Goal: Information Seeking & Learning: Learn about a topic

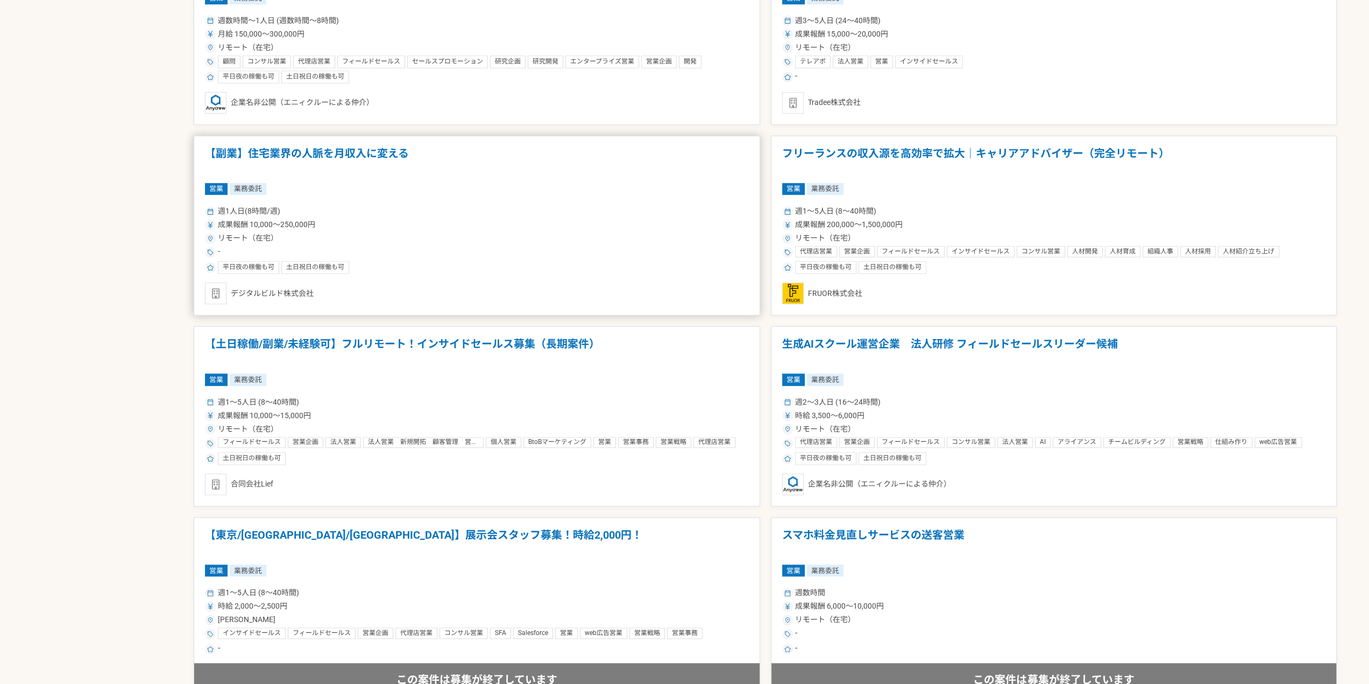
scroll to position [861, 0]
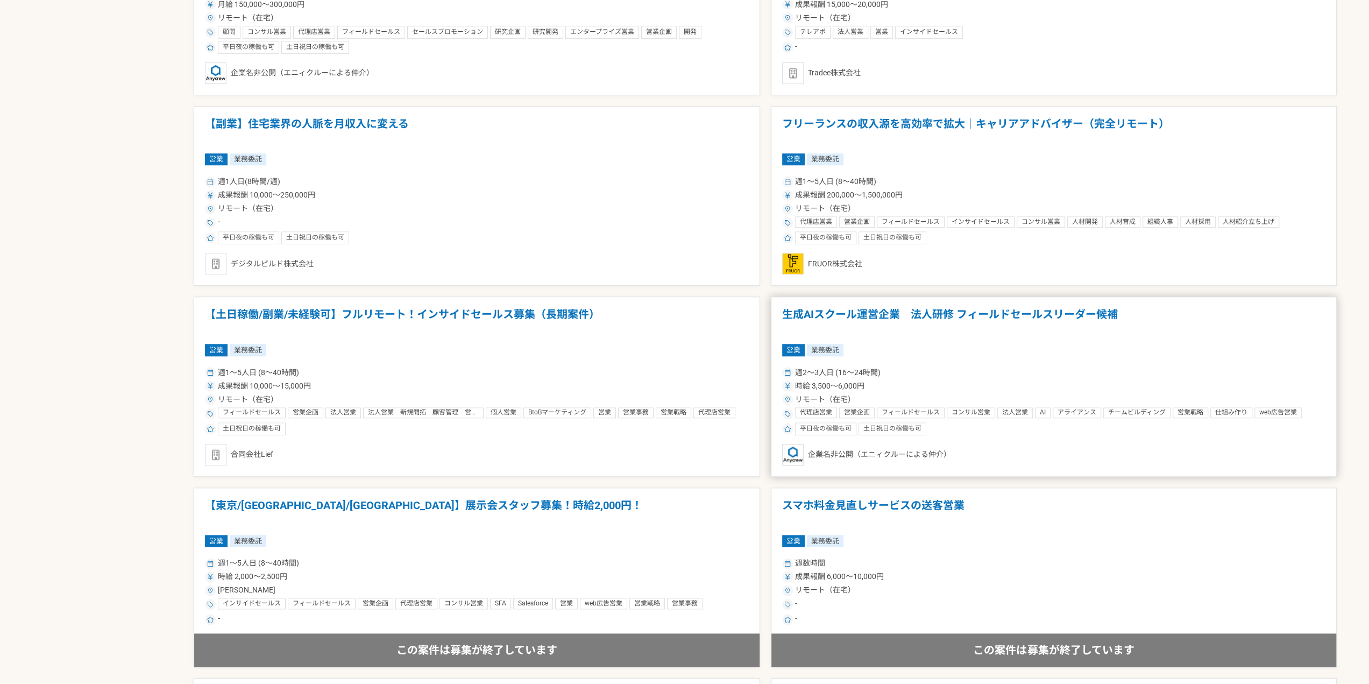
click at [910, 375] on div "週2〜3人日 (16〜24時間)" at bounding box center [1054, 372] width 544 height 11
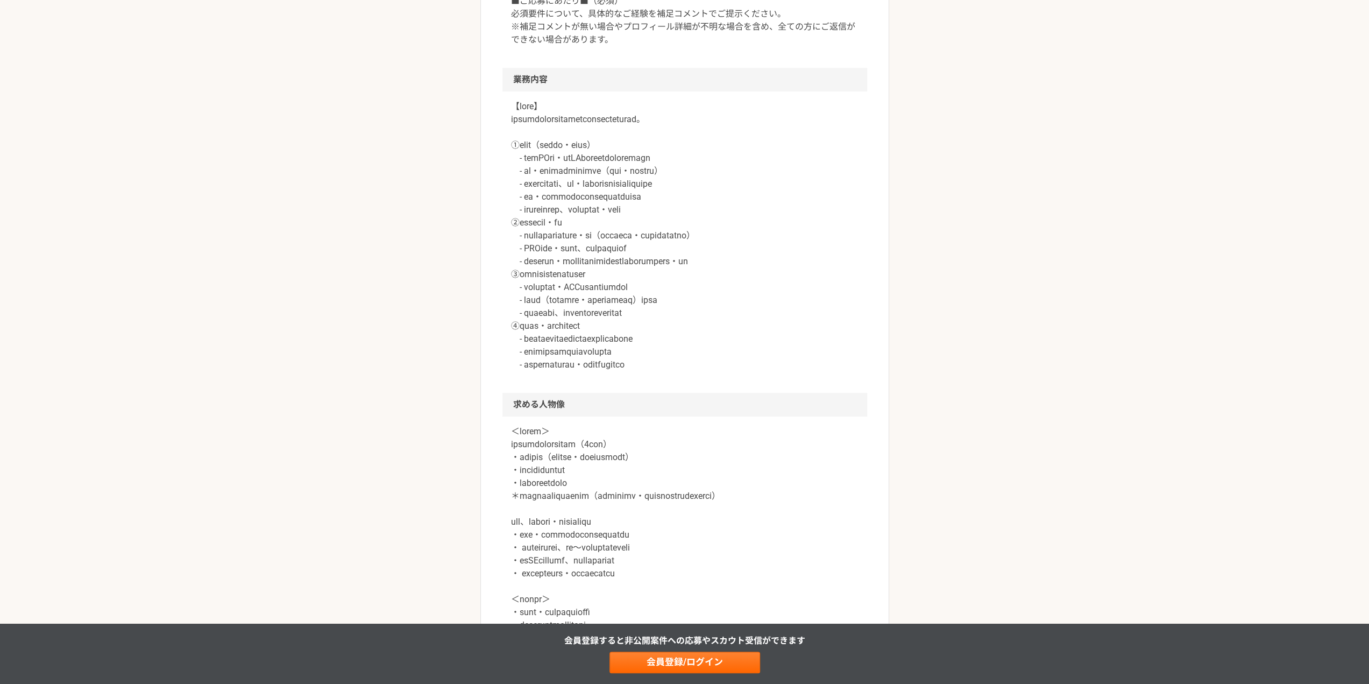
scroll to position [538, 0]
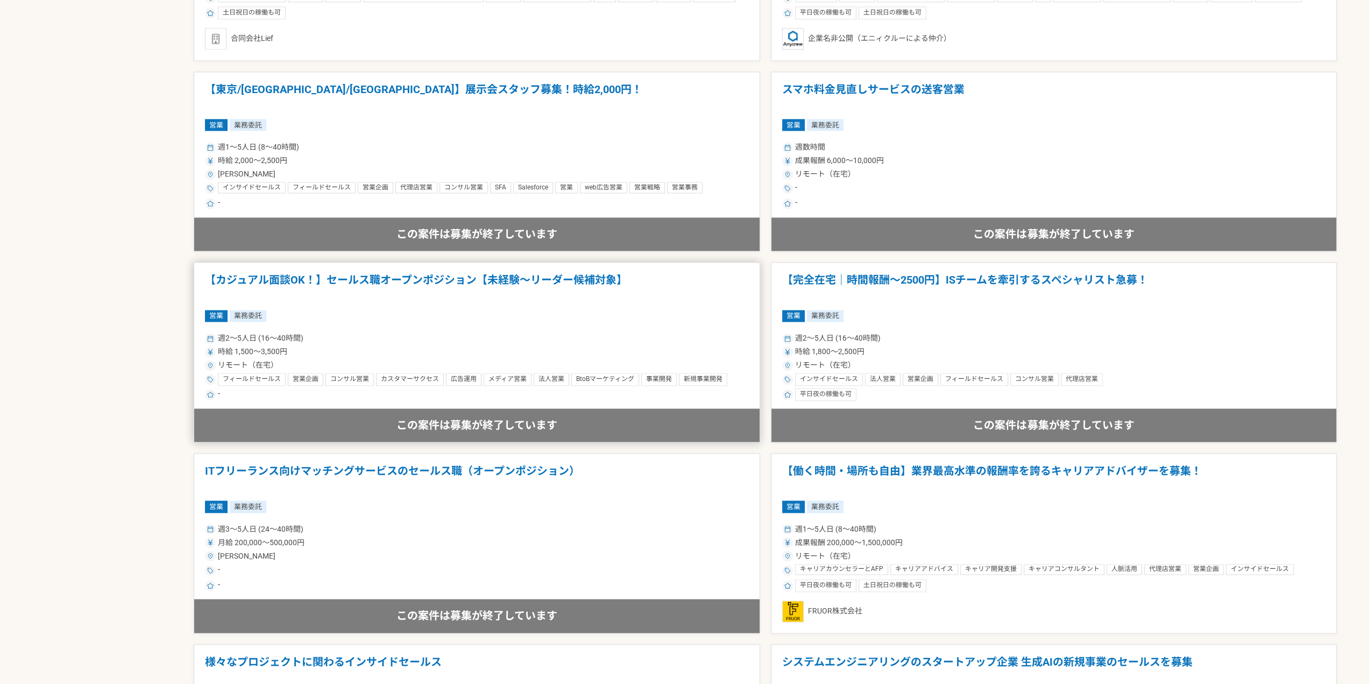
scroll to position [1345, 0]
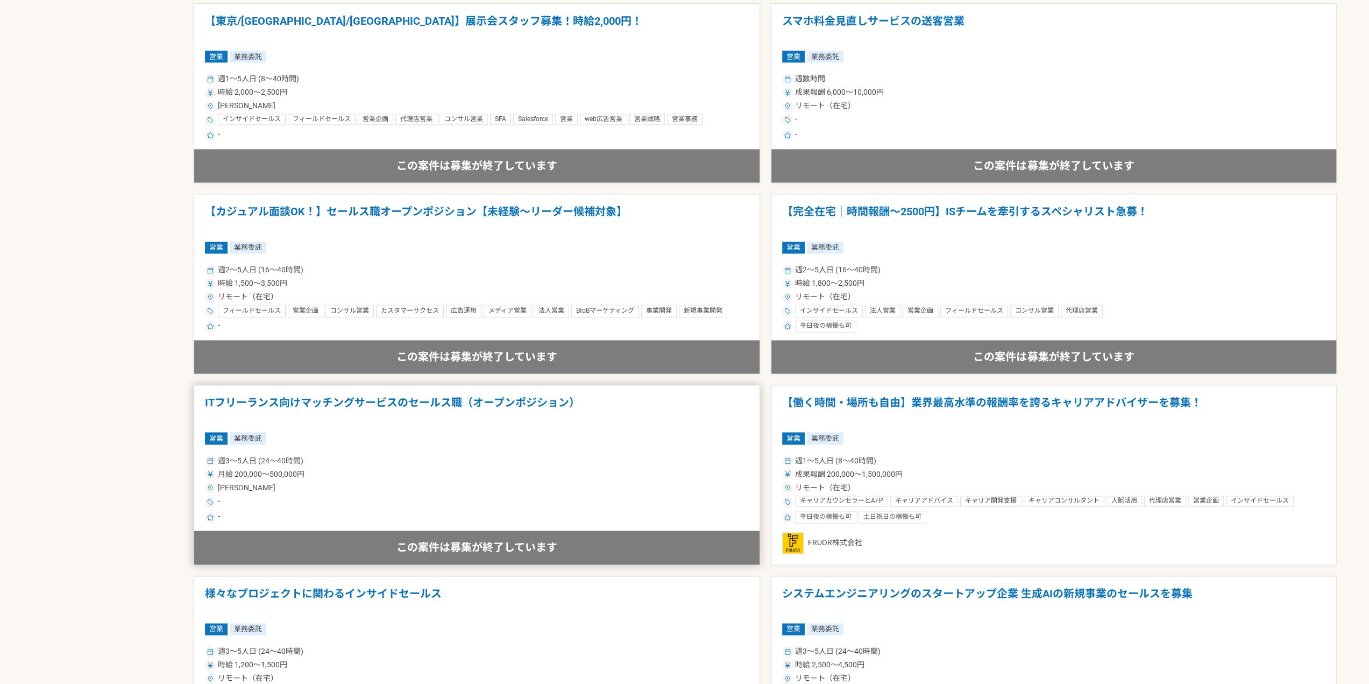
click at [646, 437] on div "営業 業務委託" at bounding box center [477, 438] width 544 height 12
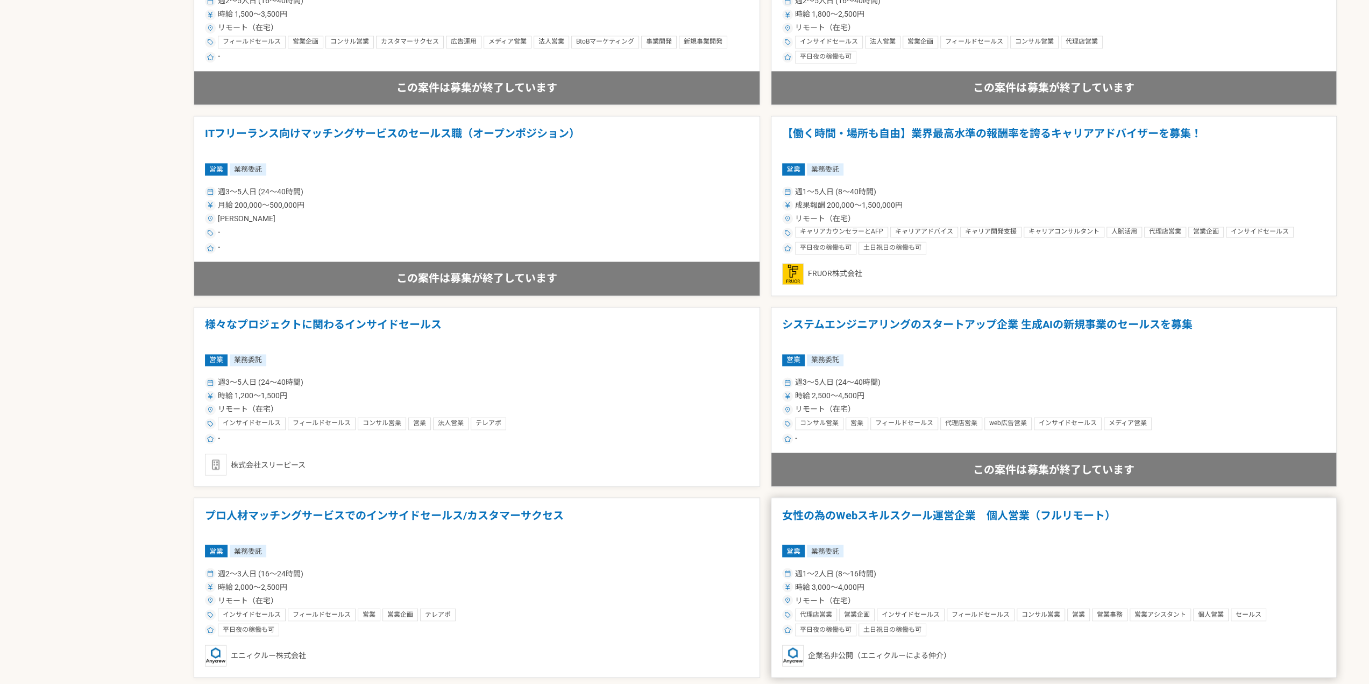
scroll to position [1776, 0]
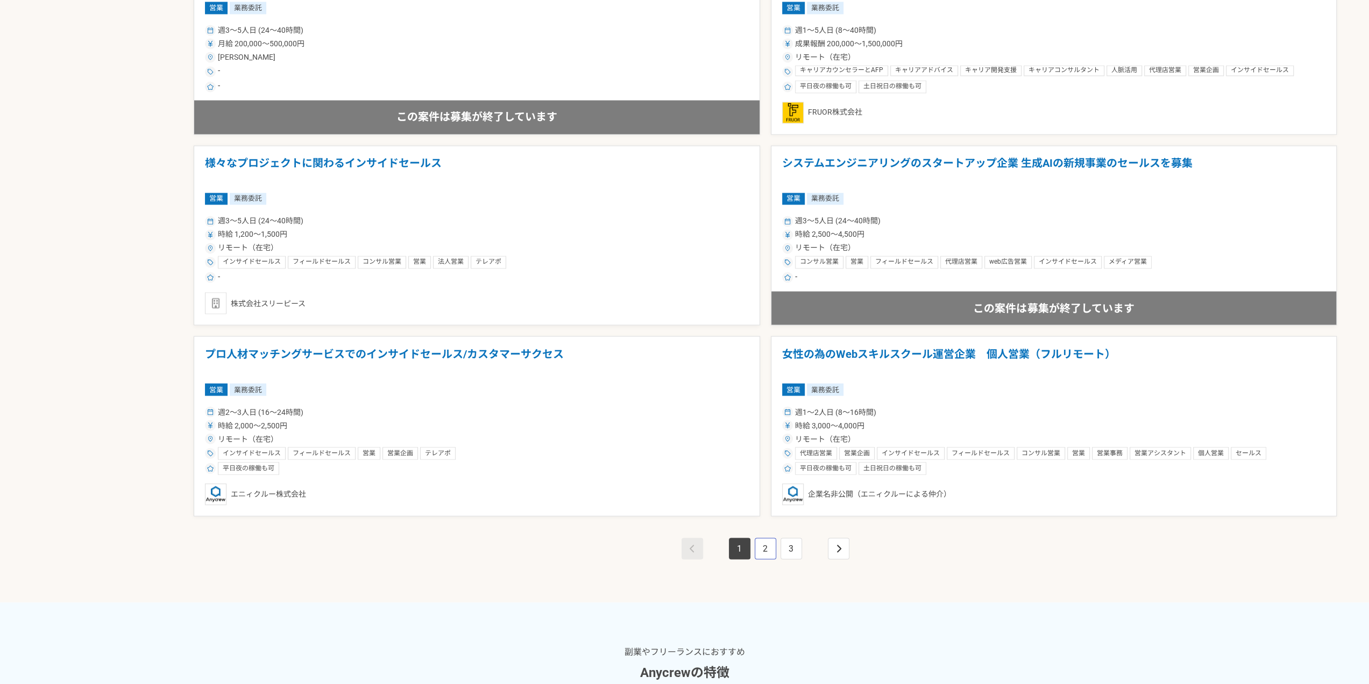
click at [769, 549] on link "2" at bounding box center [766, 549] width 22 height 22
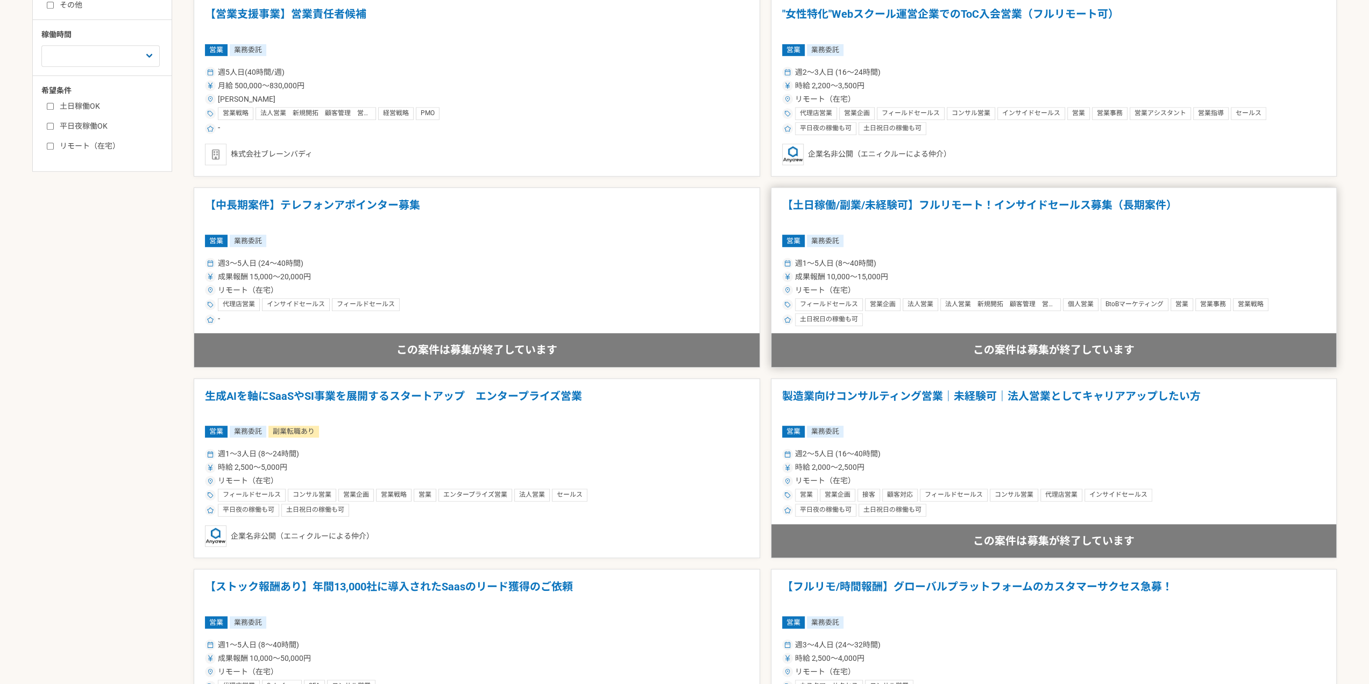
scroll to position [592, 0]
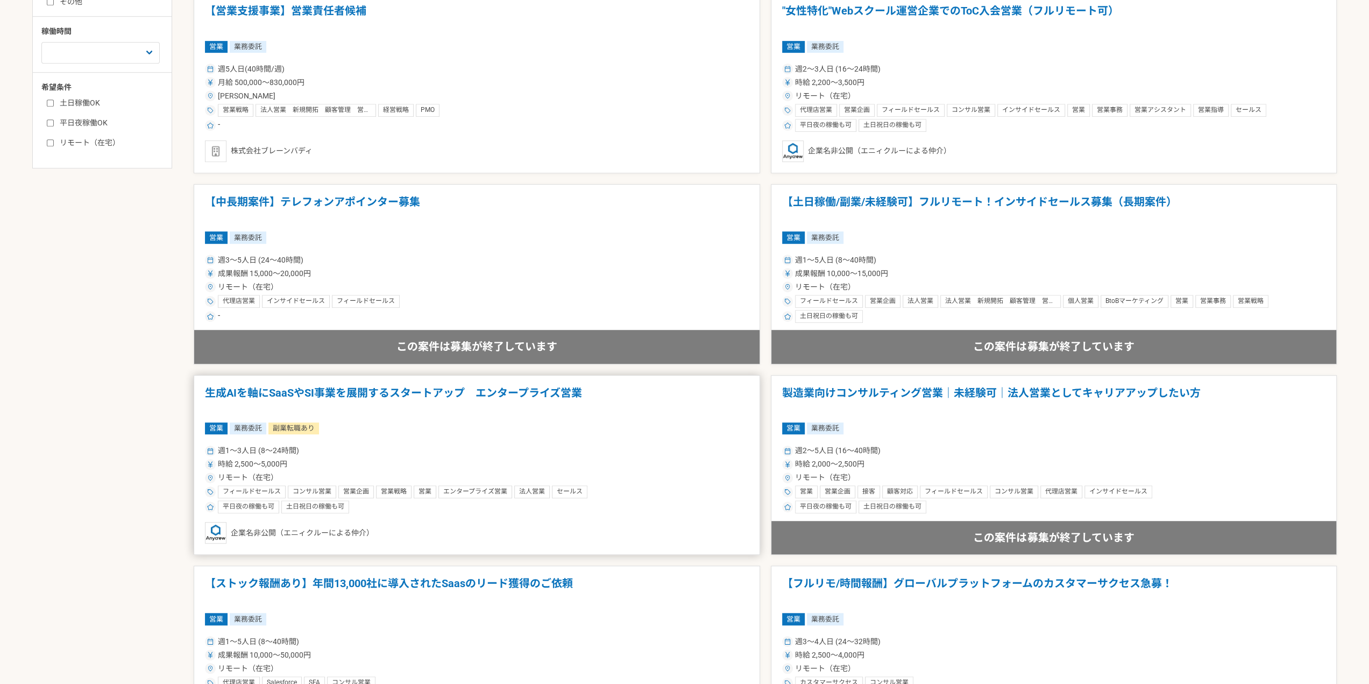
click at [407, 446] on div "週1〜3人日 (8〜24時間)" at bounding box center [477, 450] width 544 height 11
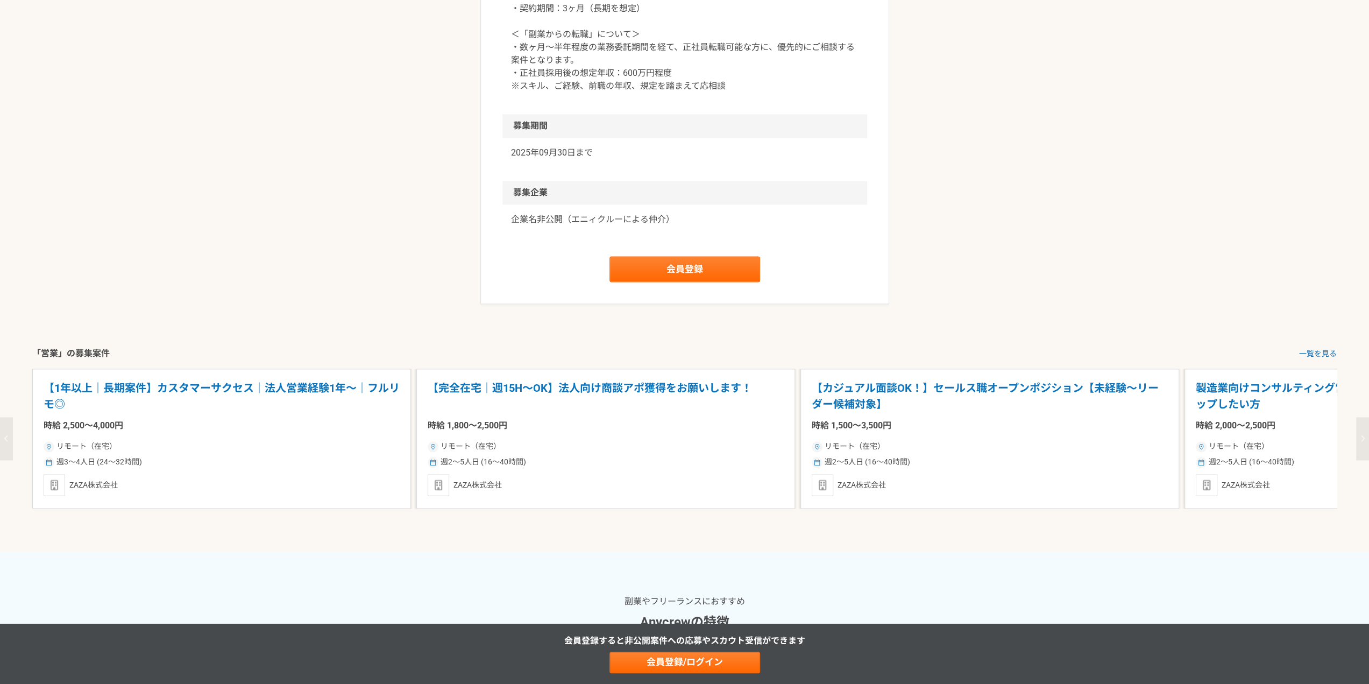
scroll to position [1453, 0]
click at [679, 660] on link "会員登録/ログイン" at bounding box center [685, 663] width 151 height 22
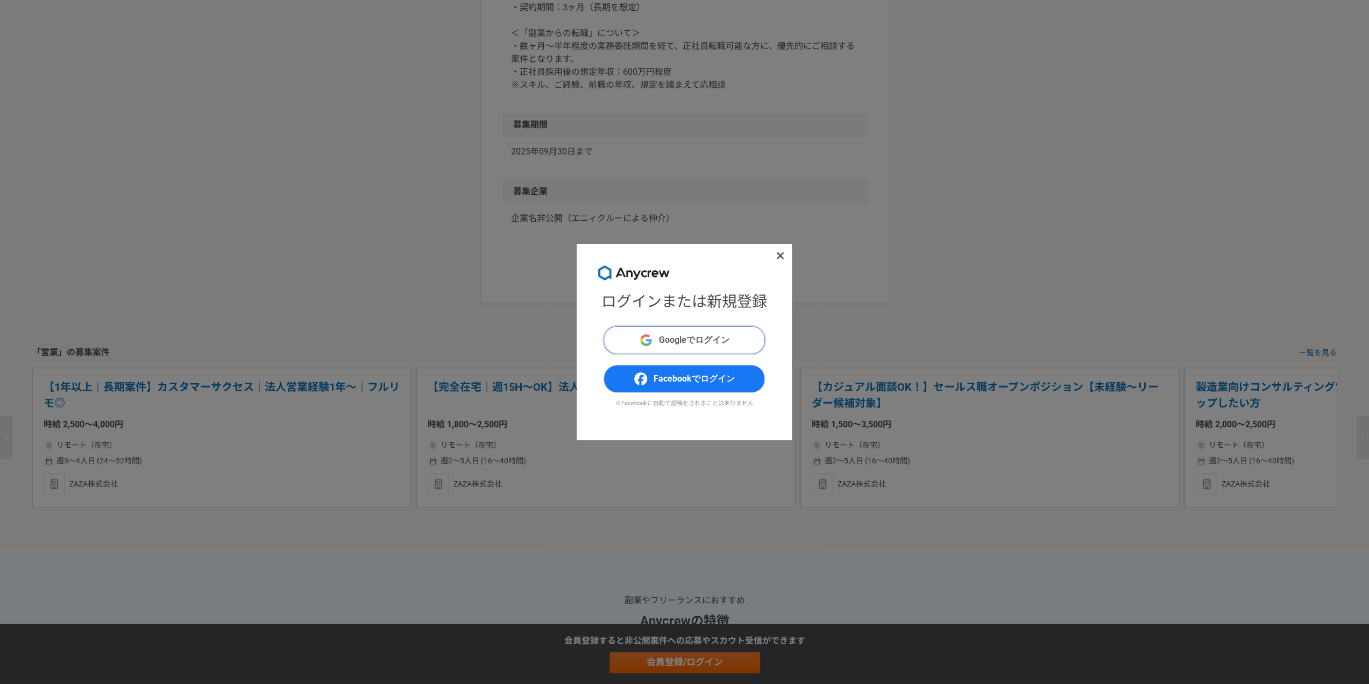
click at [661, 341] on span "Googleでログイン" at bounding box center [694, 340] width 70 height 13
click at [783, 258] on icon at bounding box center [780, 255] width 8 height 11
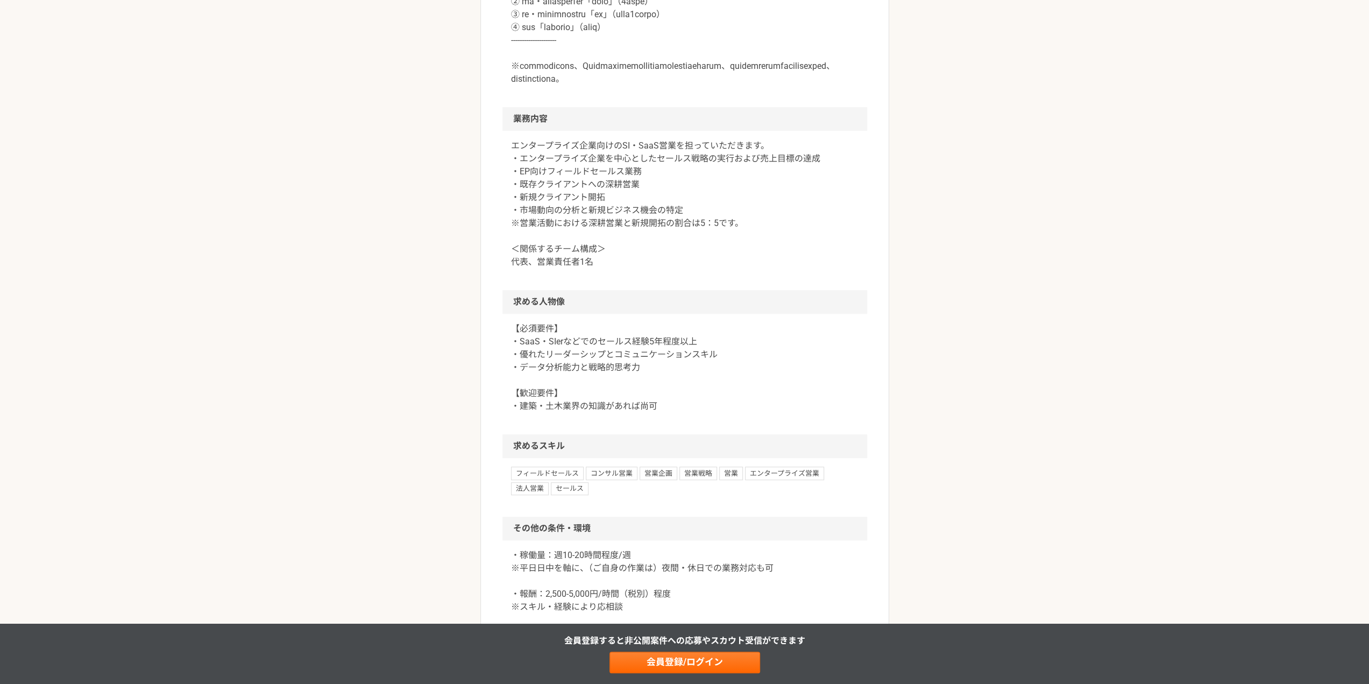
scroll to position [1076, 0]
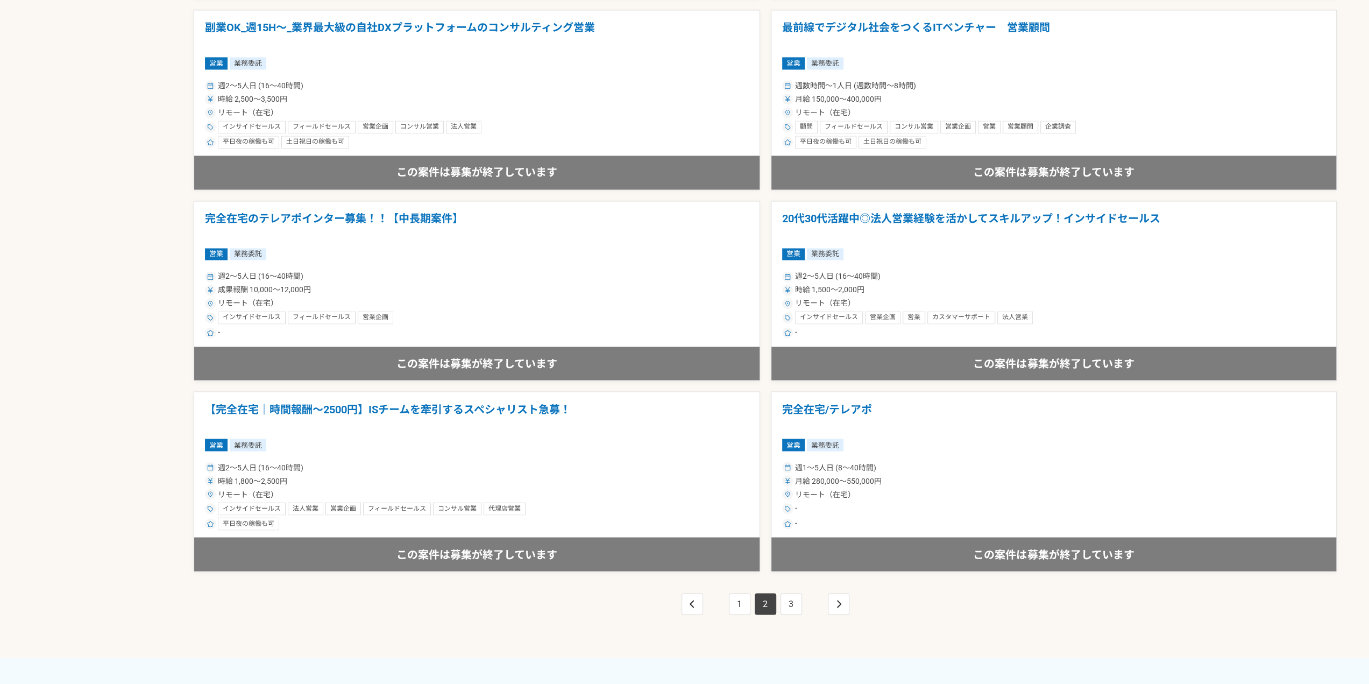
scroll to position [1722, 0]
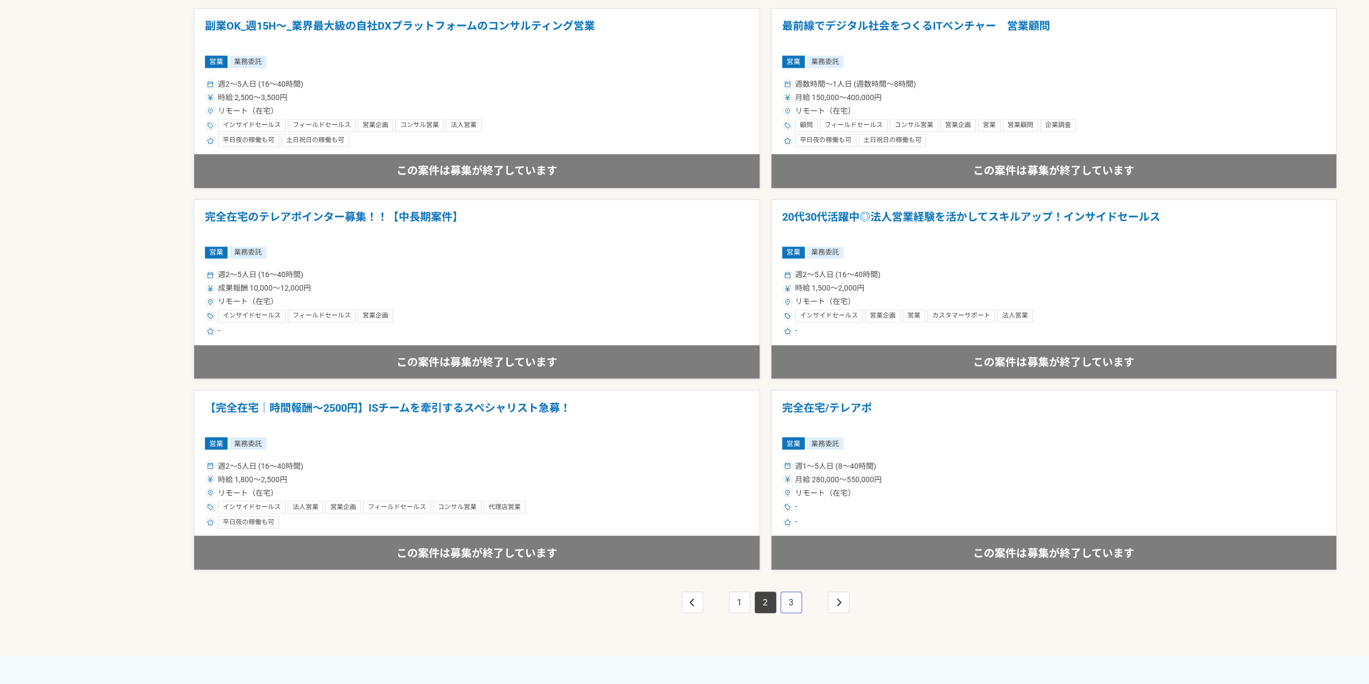
click at [797, 600] on link "3" at bounding box center [792, 602] width 22 height 22
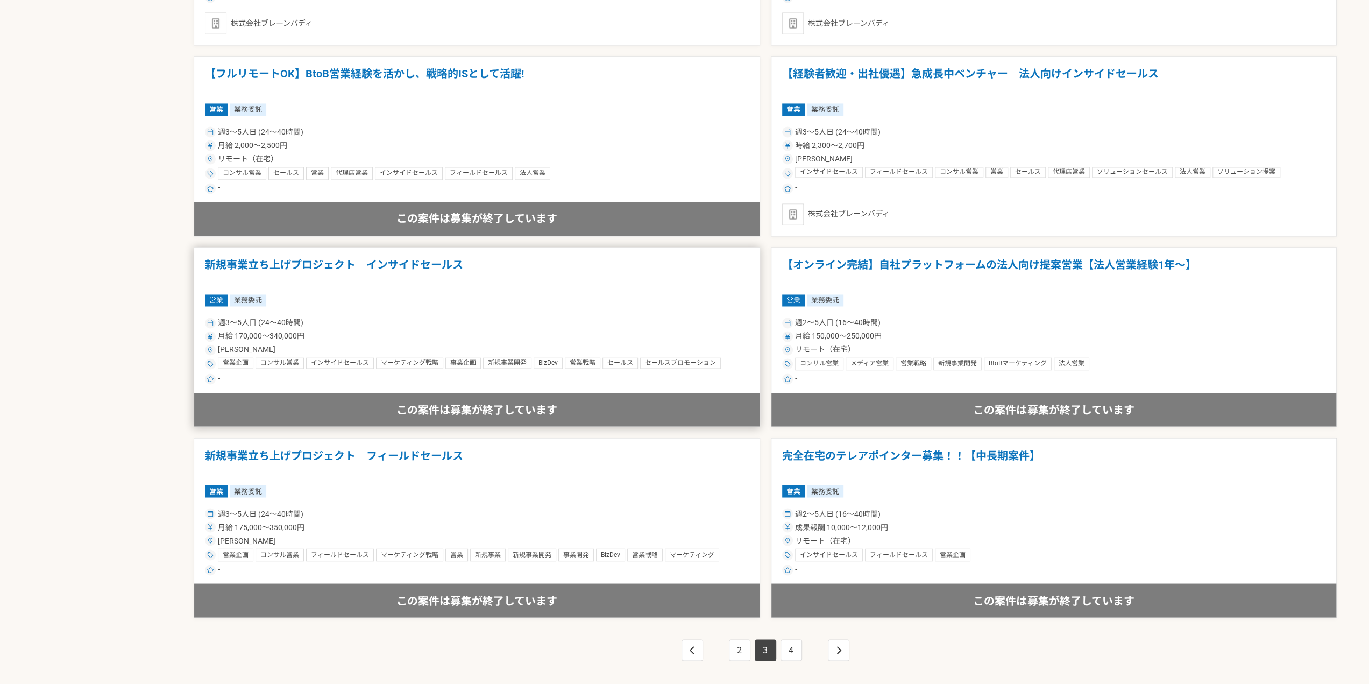
scroll to position [1722, 0]
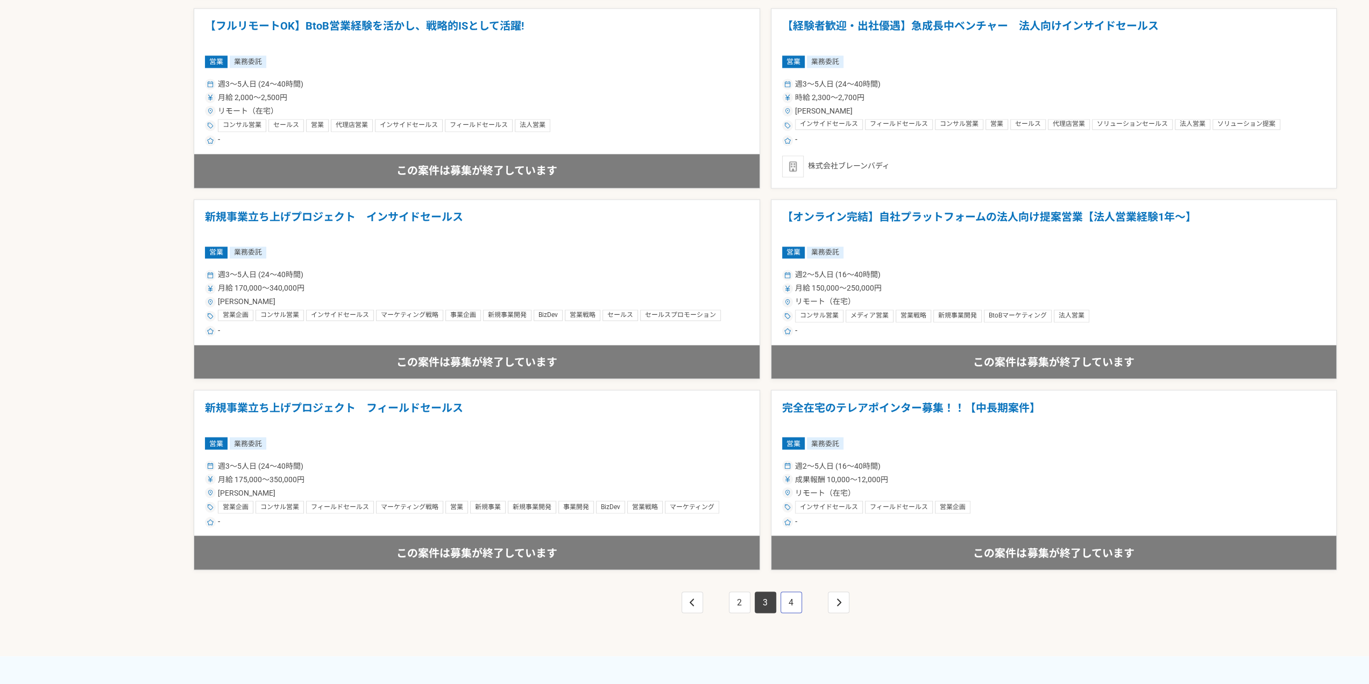
click at [789, 598] on link "4" at bounding box center [792, 602] width 22 height 22
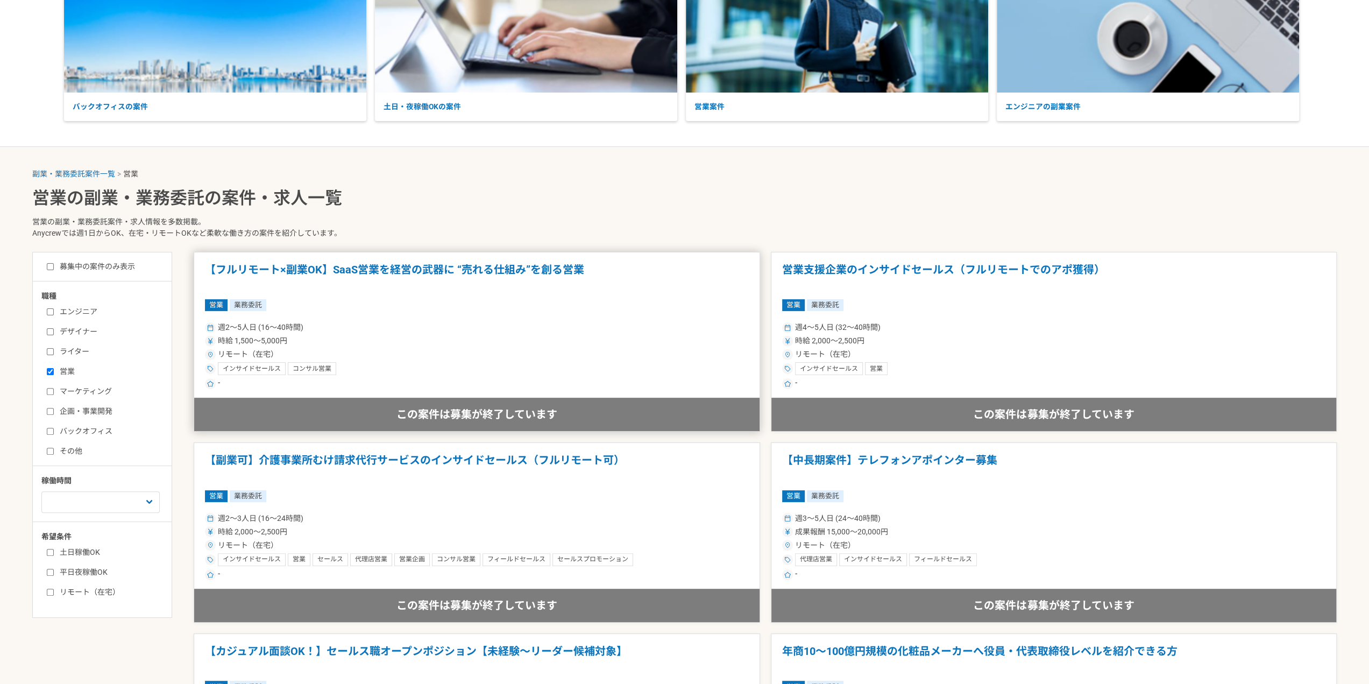
scroll to position [161, 0]
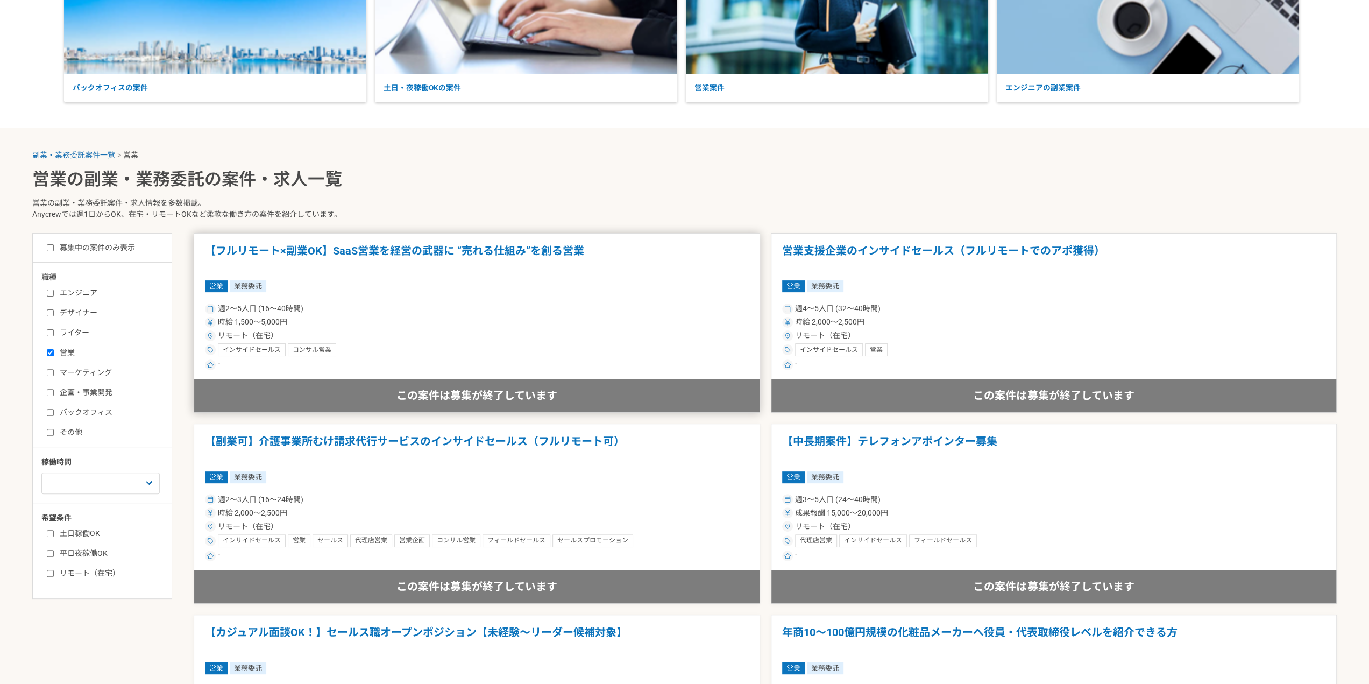
click at [496, 309] on div "週2〜5人日 (16〜40時間)" at bounding box center [477, 308] width 544 height 11
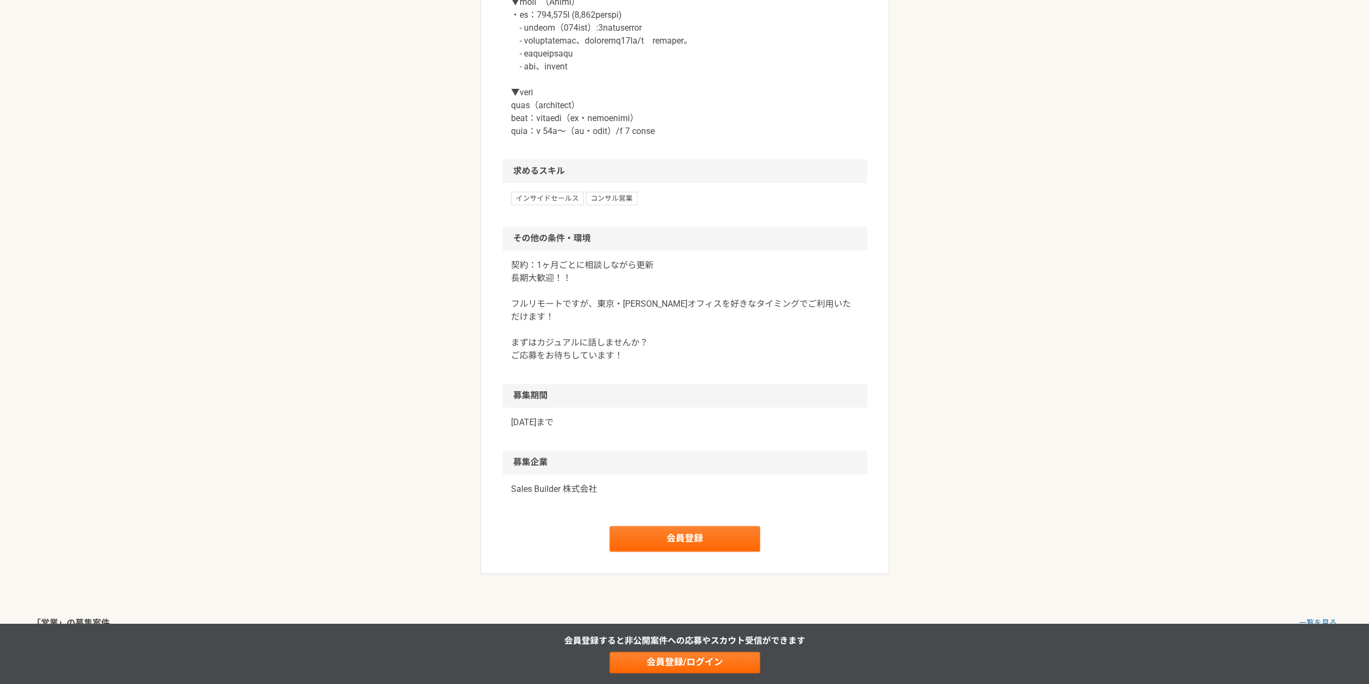
scroll to position [1399, 0]
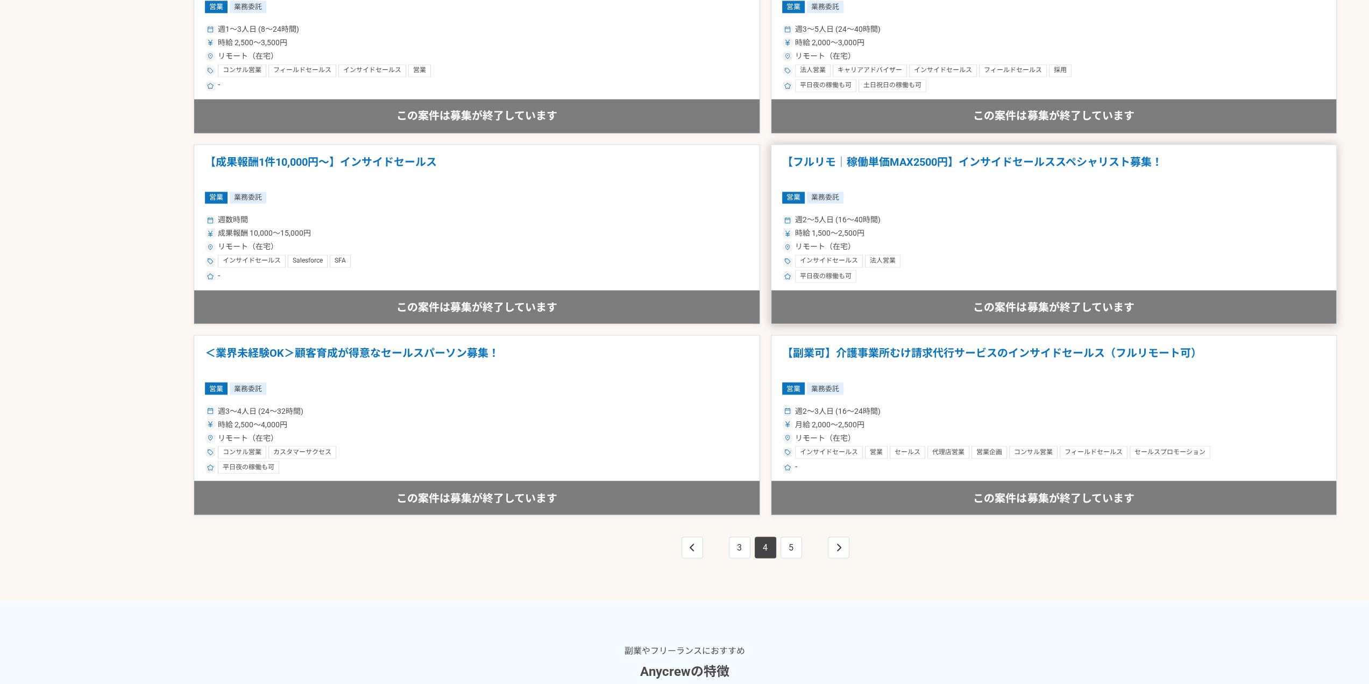
scroll to position [1829, 0]
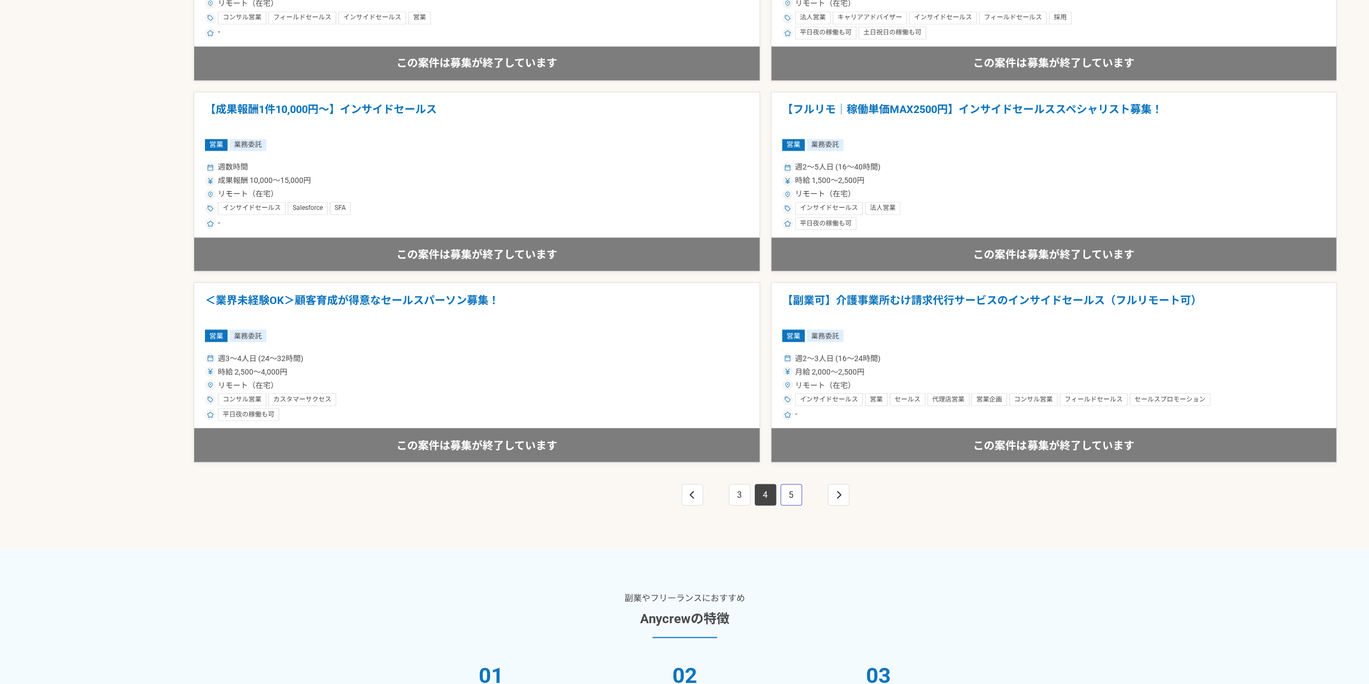
click at [795, 491] on link "5" at bounding box center [792, 495] width 22 height 22
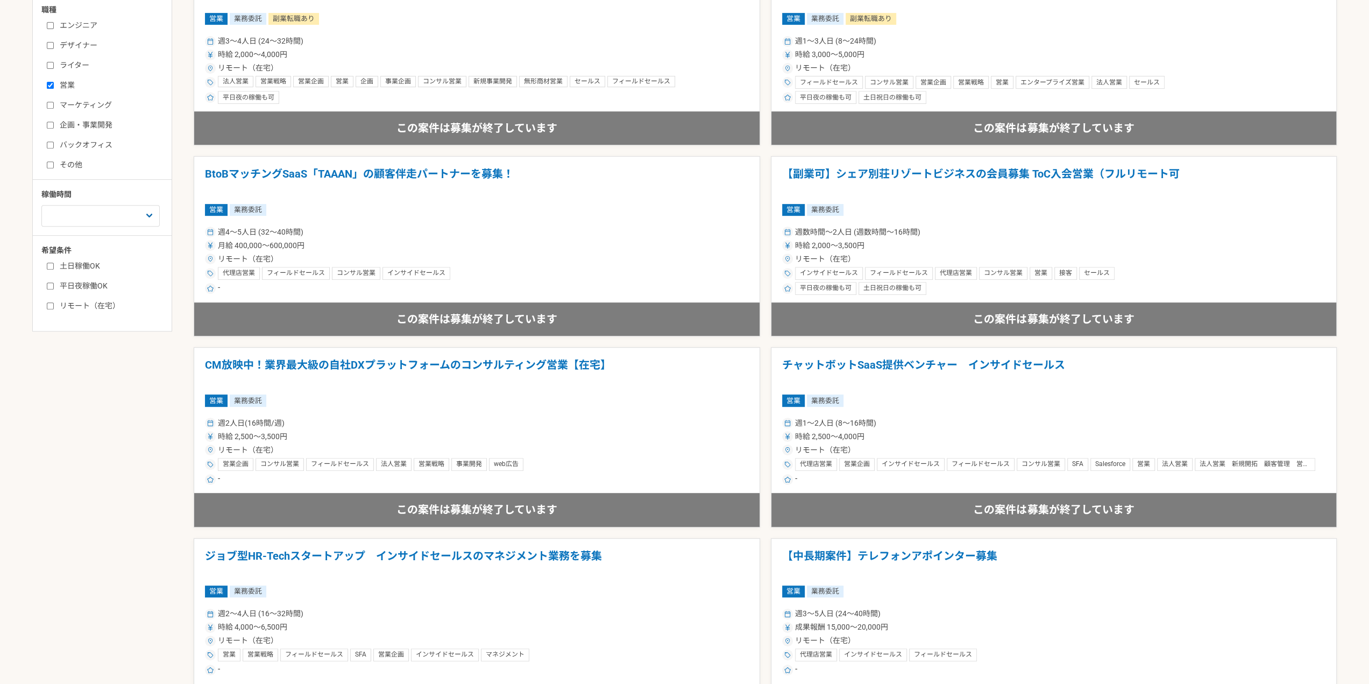
scroll to position [430, 0]
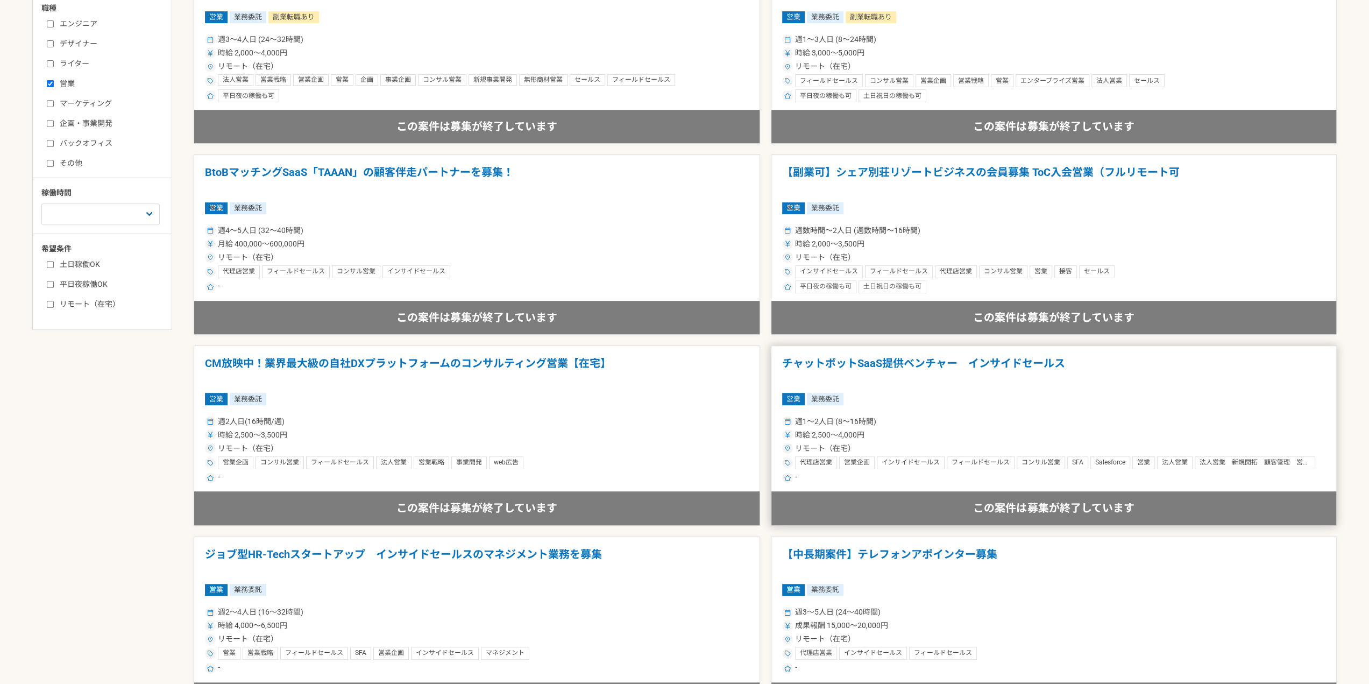
click at [909, 411] on article "チャットボットSaaS提供ベンチャー　インサイドセールス 営業 業務委託 週1〜2人日 (8〜16時間) 時給 2,500〜4,000円 リモート（在宅） 代…" at bounding box center [1054, 435] width 567 height 180
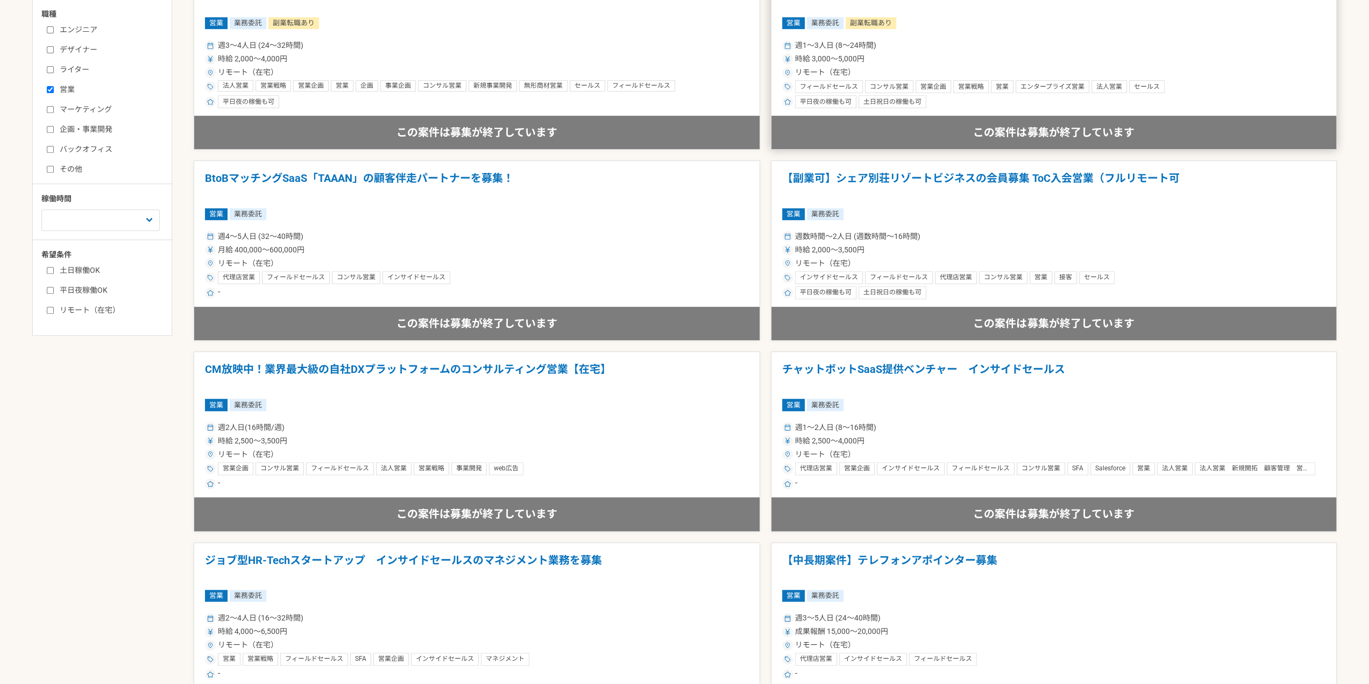
scroll to position [430, 0]
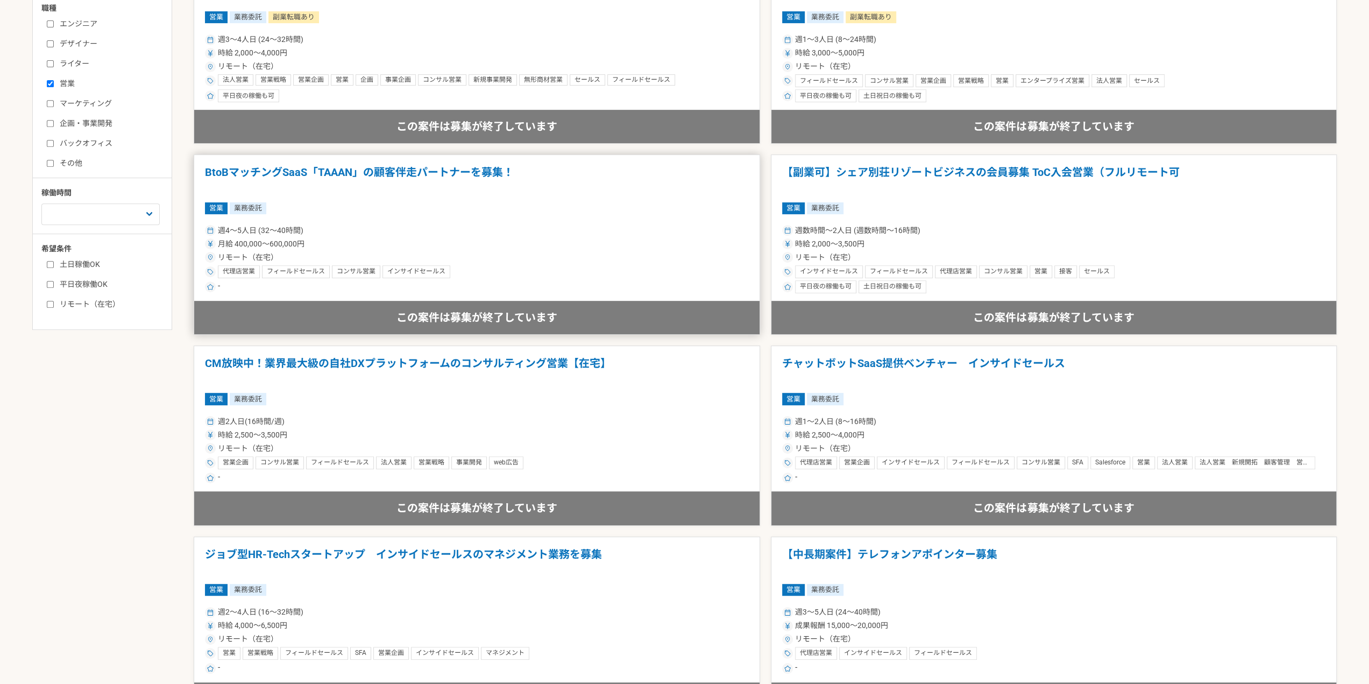
click at [401, 175] on h1 "BtoBマッチングSaaS「TAAAN」の顧客伴走パートナーを募集！" at bounding box center [477, 179] width 544 height 27
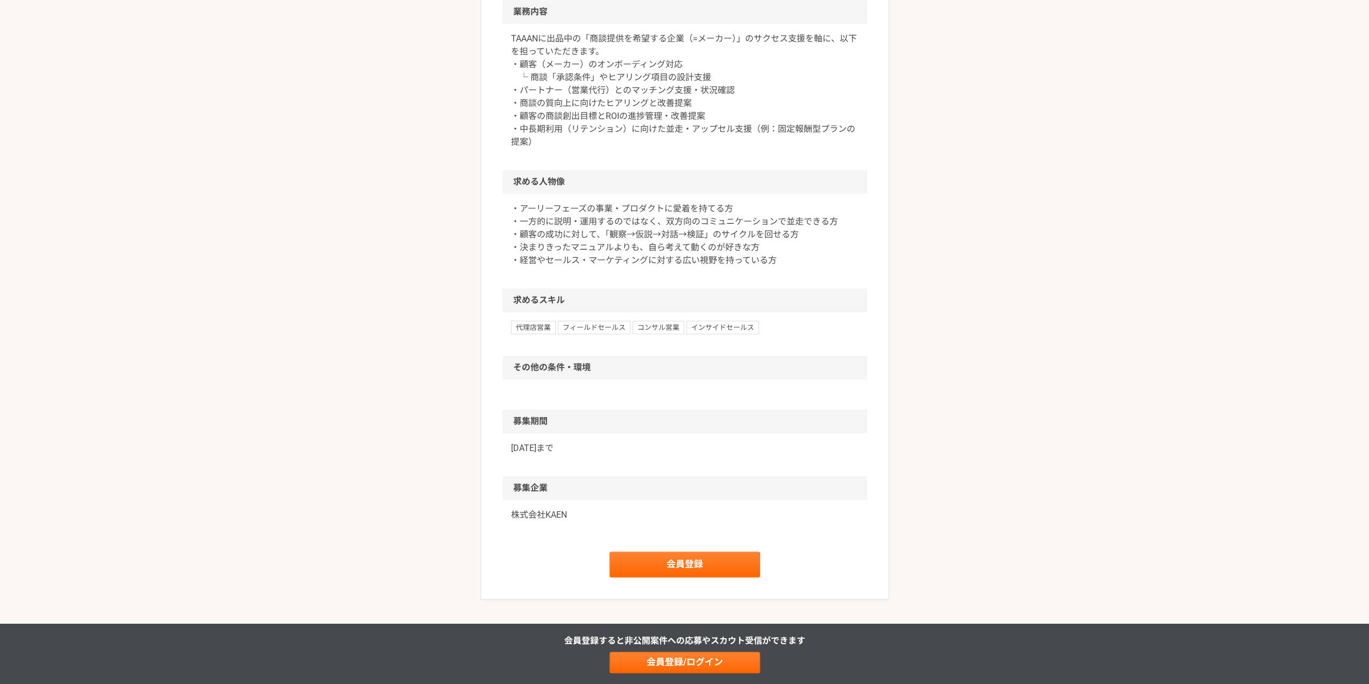
scroll to position [592, 0]
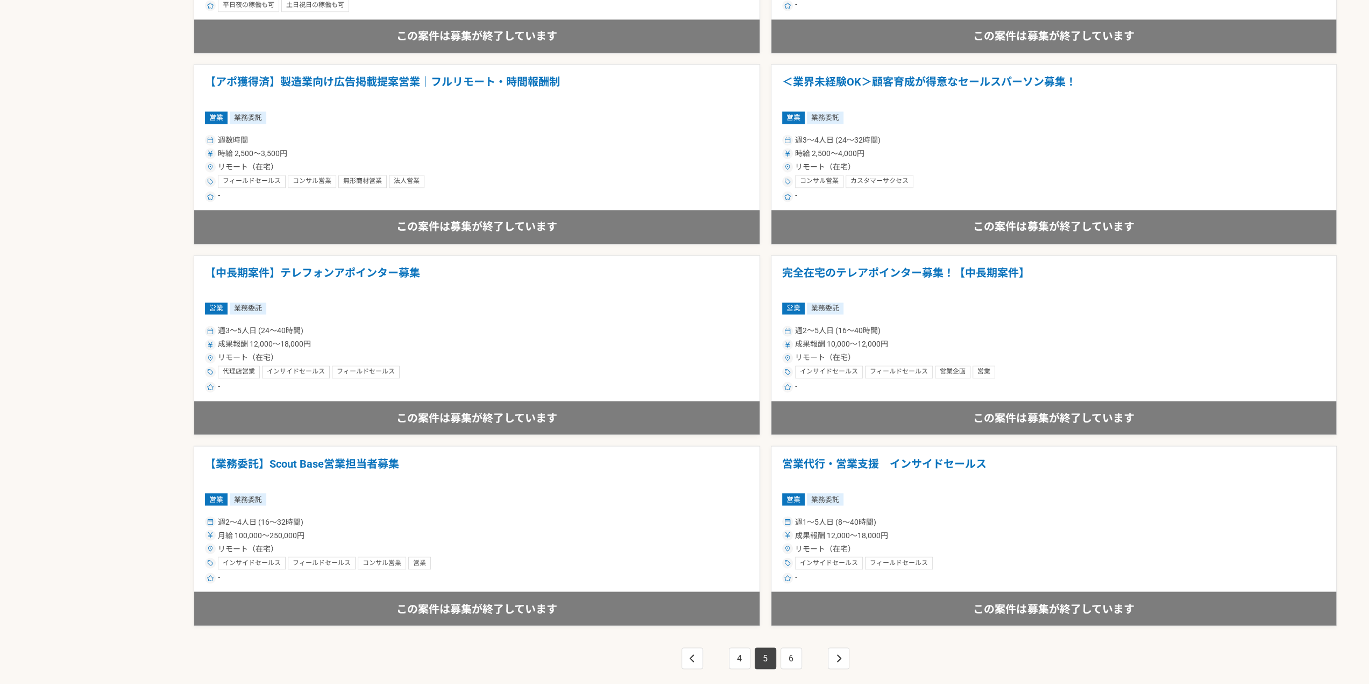
scroll to position [1722, 0]
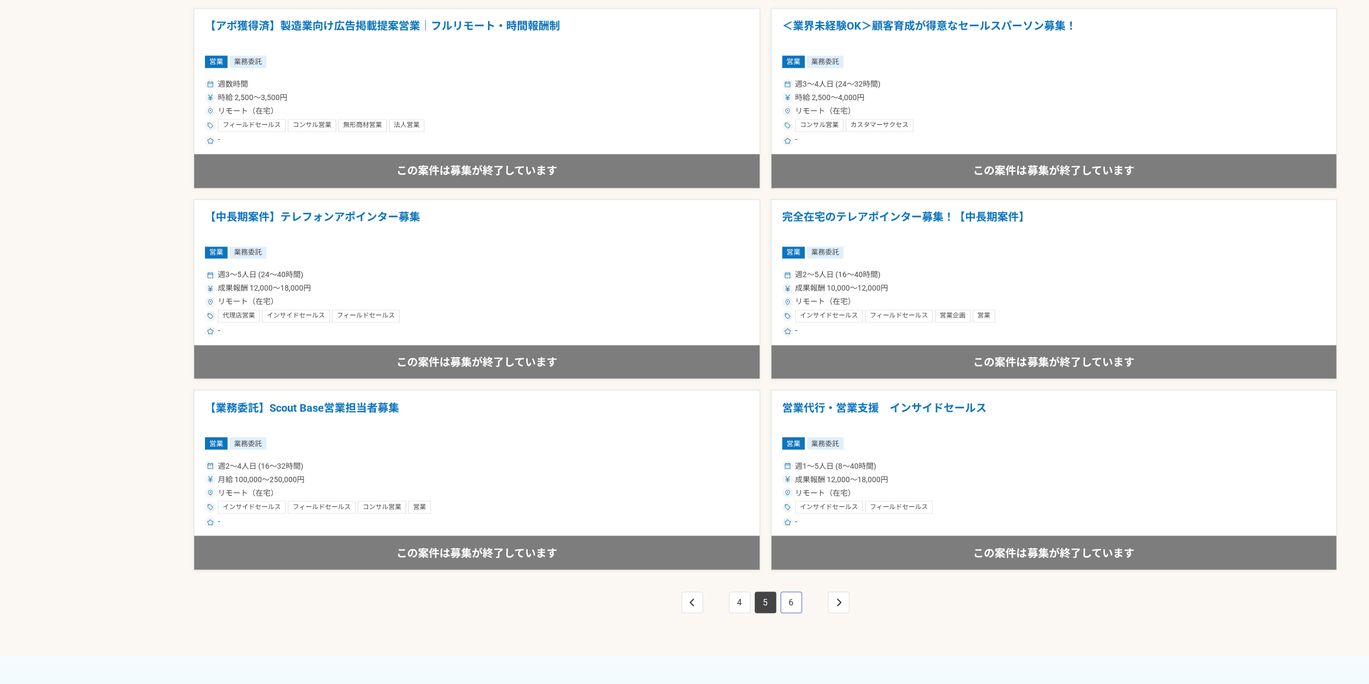
click at [794, 603] on link "6" at bounding box center [792, 602] width 22 height 22
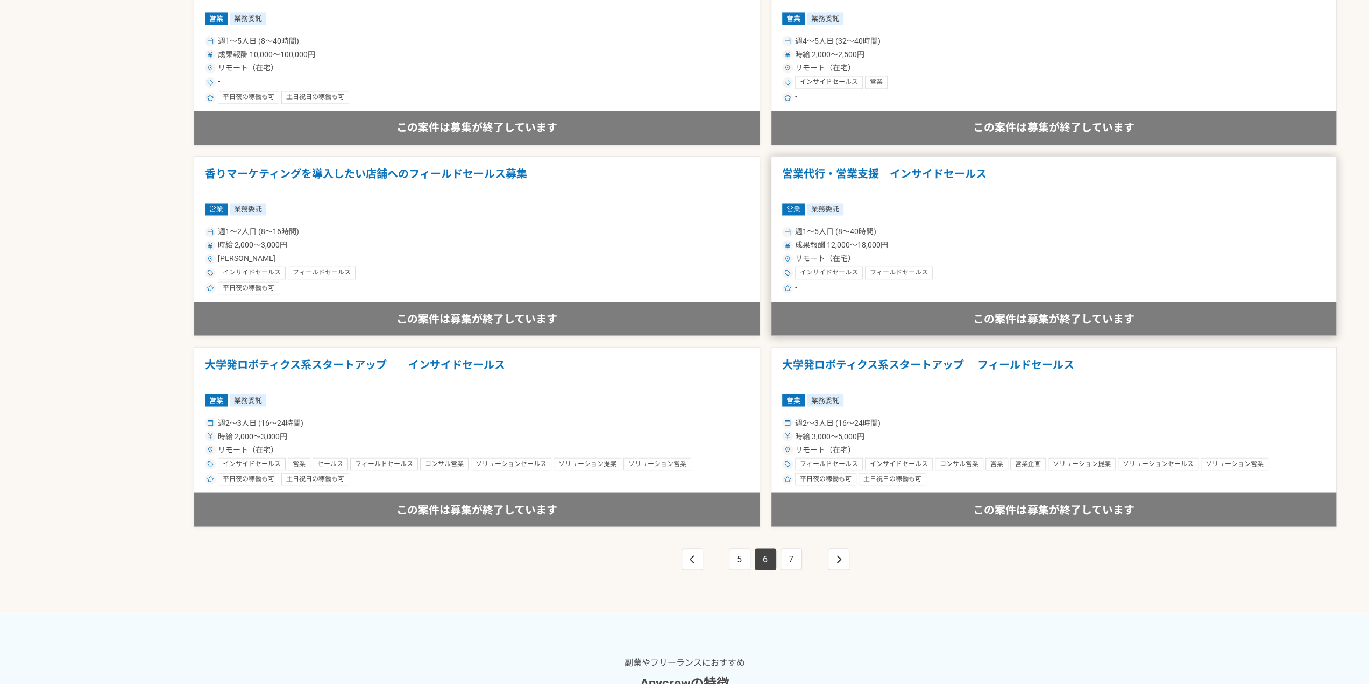
scroll to position [1776, 0]
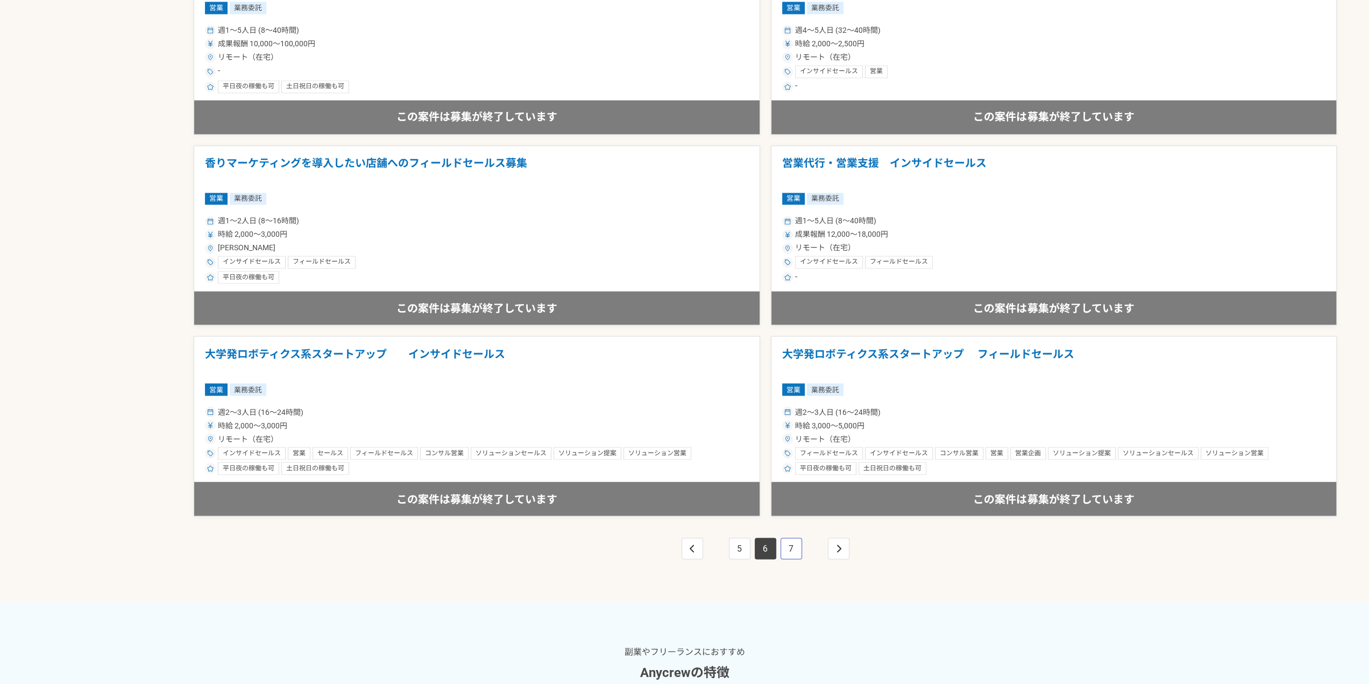
click at [781, 544] on link "7" at bounding box center [792, 549] width 22 height 22
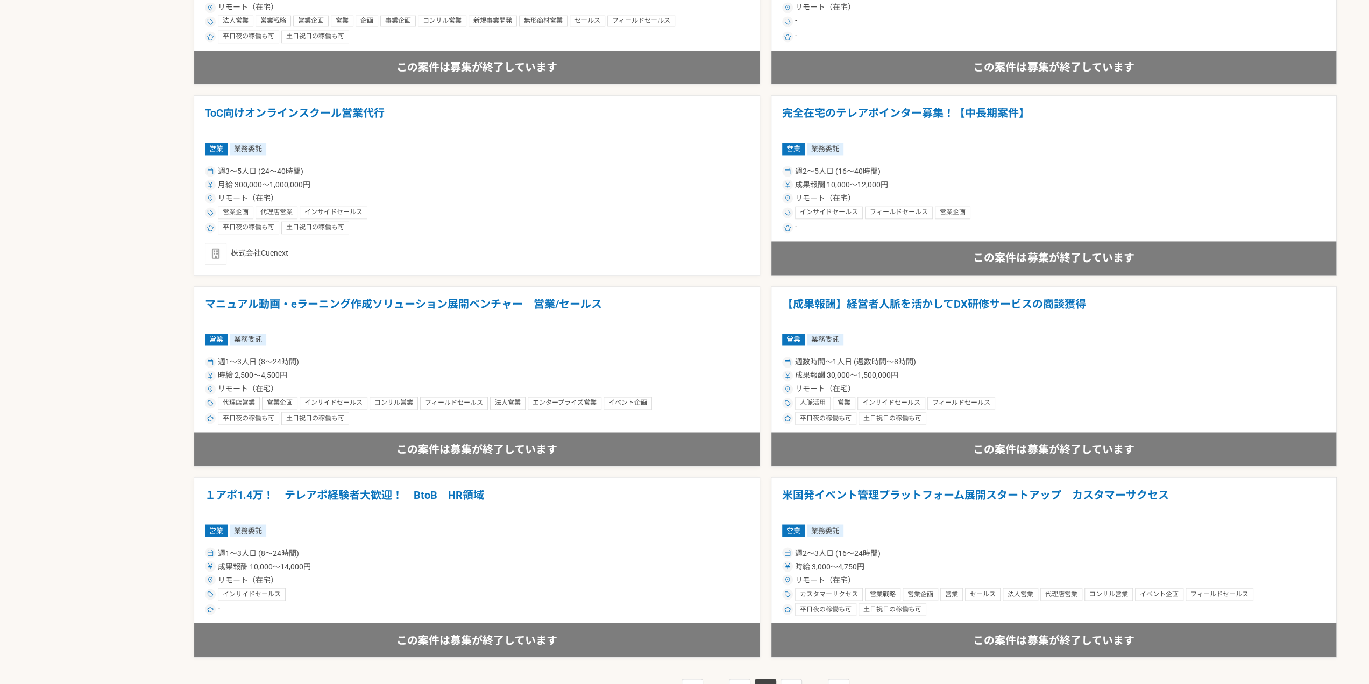
scroll to position [1668, 0]
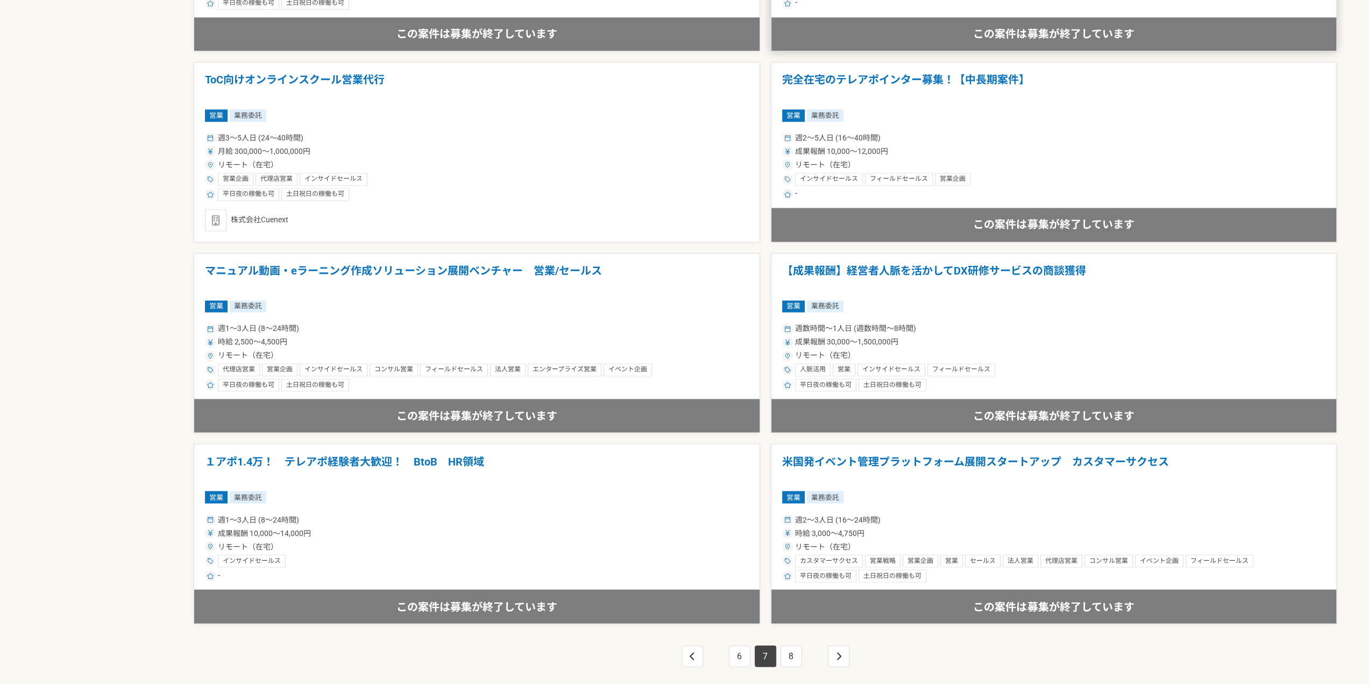
scroll to position [698, 0]
